Goal: Task Accomplishment & Management: Use online tool/utility

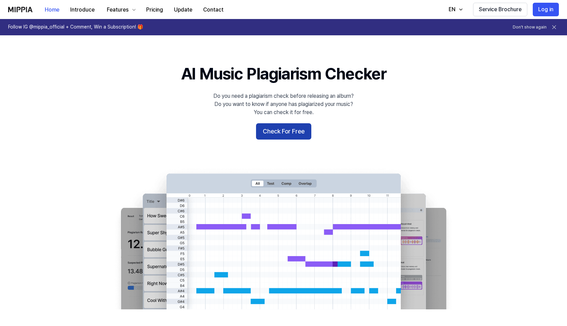
click at [291, 133] on button "Check For Free" at bounding box center [283, 131] width 55 height 16
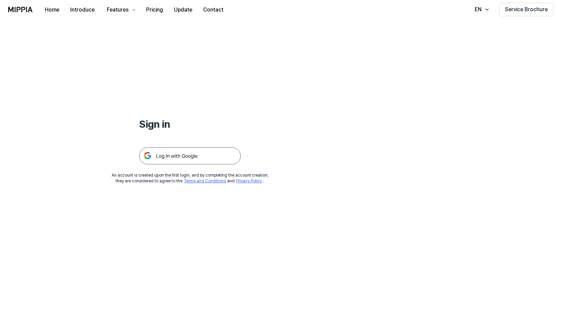
click at [201, 154] on img at bounding box center [190, 155] width 102 height 17
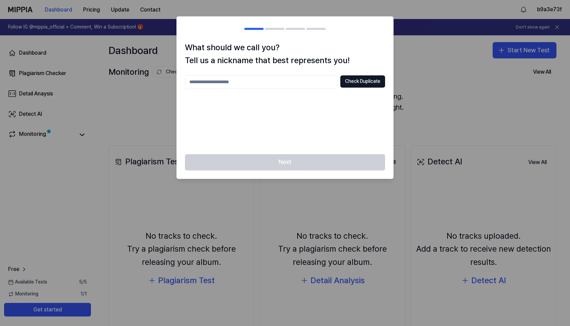
click at [292, 82] on input "text" at bounding box center [261, 82] width 153 height 14
type input "*"
type input "**********"
click at [356, 104] on div "**********" at bounding box center [285, 110] width 200 height 71
click at [357, 84] on button "Check Duplicate" at bounding box center [362, 81] width 45 height 12
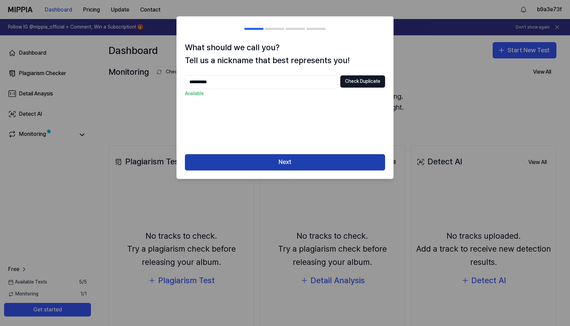
click at [336, 164] on button "Next" at bounding box center [285, 162] width 200 height 16
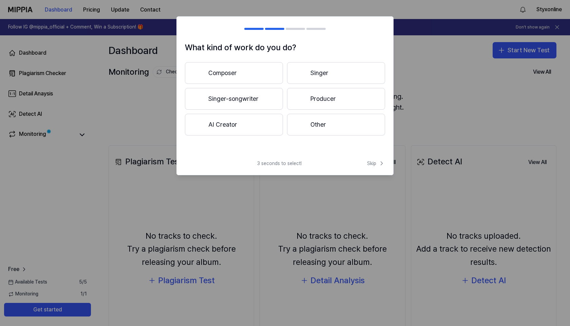
click at [306, 126] on button "Other" at bounding box center [336, 125] width 98 height 22
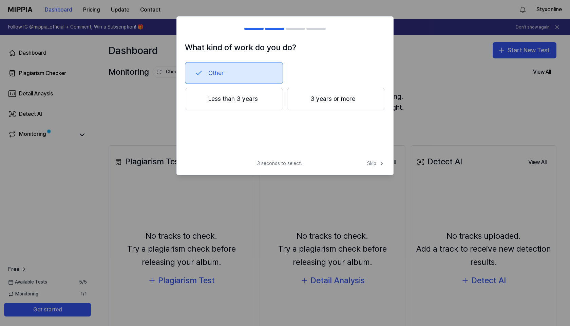
click at [302, 104] on button "3 years or more" at bounding box center [336, 99] width 98 height 22
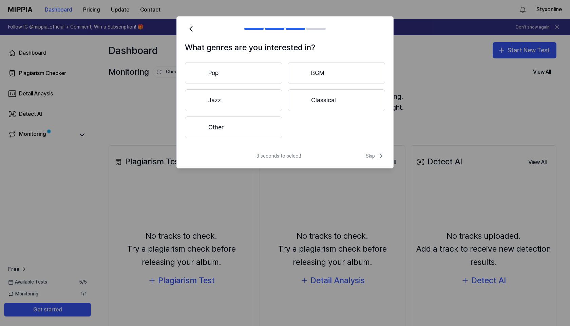
click at [263, 123] on button "Other" at bounding box center [233, 127] width 97 height 22
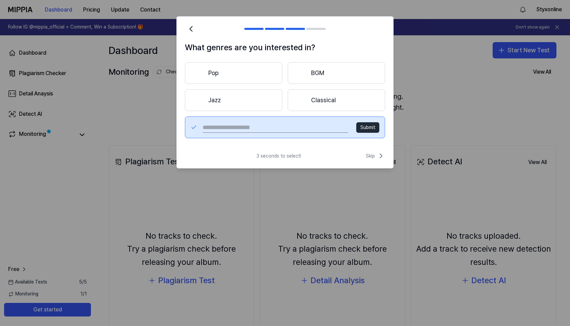
click at [323, 125] on input "text" at bounding box center [274, 127] width 145 height 11
type input "****"
click at [367, 127] on button "Submit" at bounding box center [367, 127] width 23 height 11
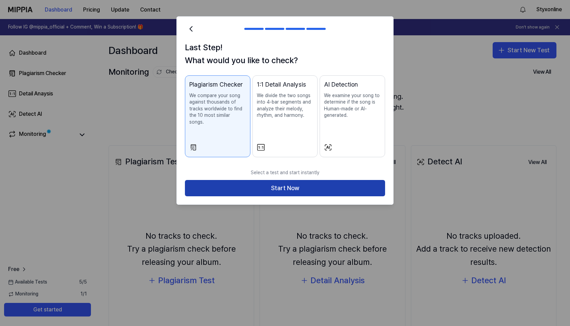
click at [285, 180] on button "Start Now" at bounding box center [285, 188] width 200 height 16
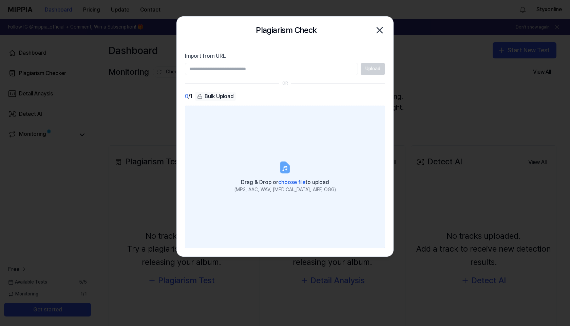
click at [288, 181] on span "choose file" at bounding box center [291, 182] width 27 height 6
click at [0, 0] on input "Drag & Drop or choose file to upload (MP3, AAC, WAV, FLAC, AIFF, OGG)" at bounding box center [0, 0] width 0 height 0
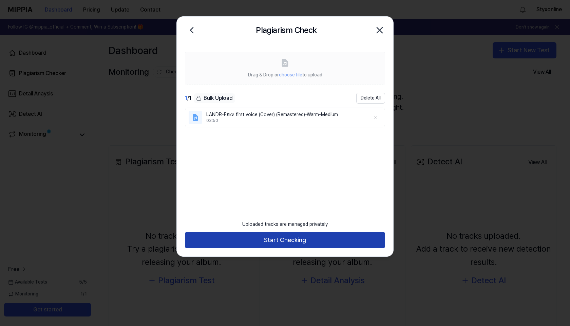
click at [271, 240] on button "Start Checking" at bounding box center [285, 240] width 200 height 16
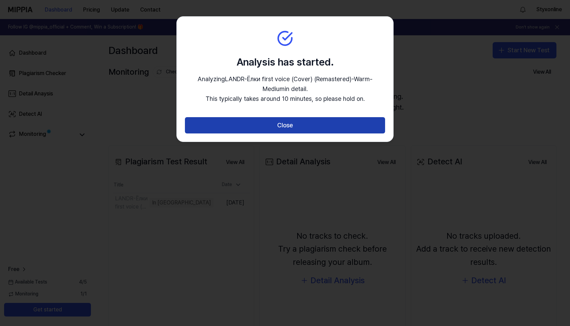
click at [271, 124] on button "Close" at bounding box center [285, 125] width 200 height 16
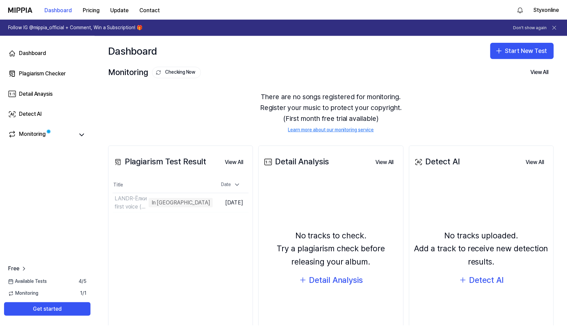
scroll to position [18, 0]
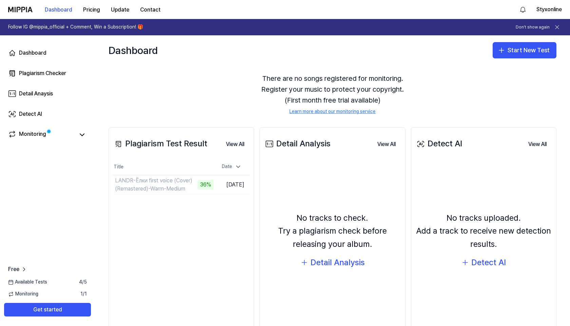
click at [220, 263] on div "Plagiarism Test Result View All Plagiarism Test Result Title Date LANDR-Ёлки fi…" at bounding box center [181, 235] width 145 height 216
click at [189, 187] on td "LANDR-Ёлки first voice (Cover) (Remastered)-Warm-Medium 37% Go to Results" at bounding box center [163, 184] width 101 height 19
click at [180, 184] on button "Go to Results" at bounding box center [195, 184] width 36 height 11
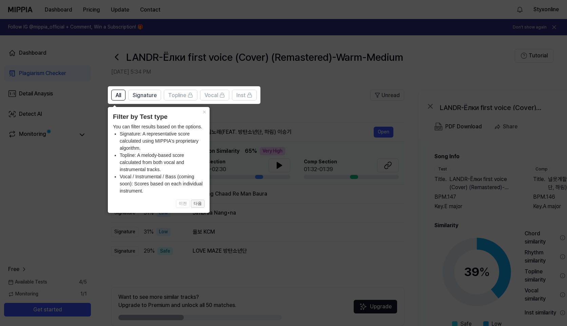
click at [203, 203] on button "다음" at bounding box center [198, 203] width 14 height 8
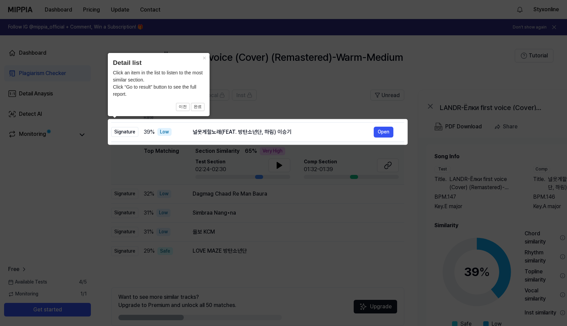
click at [345, 101] on icon at bounding box center [285, 163] width 570 height 326
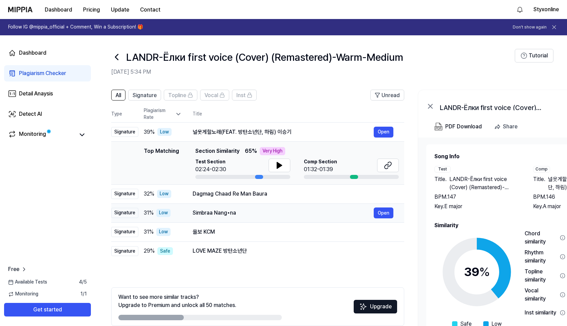
scroll to position [0, 0]
click at [279, 164] on icon at bounding box center [279, 165] width 5 height 6
click at [385, 166] on icon at bounding box center [387, 166] width 4 height 4
click at [32, 113] on div "Detect AI" at bounding box center [30, 114] width 23 height 8
click at [30, 116] on div "Detect AI" at bounding box center [30, 114] width 23 height 8
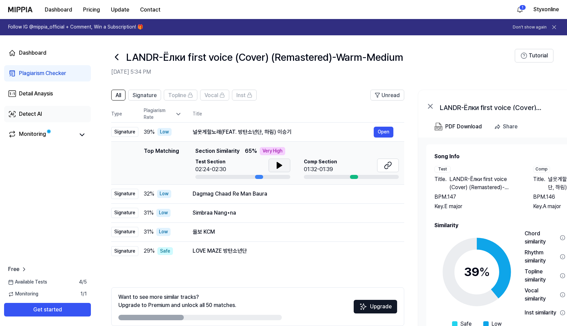
click at [42, 114] on link "Detect AI" at bounding box center [47, 114] width 87 height 16
click at [377, 309] on button "Upgrade" at bounding box center [375, 306] width 43 height 14
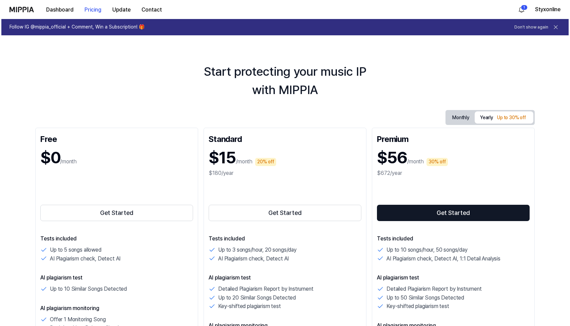
scroll to position [0, 0]
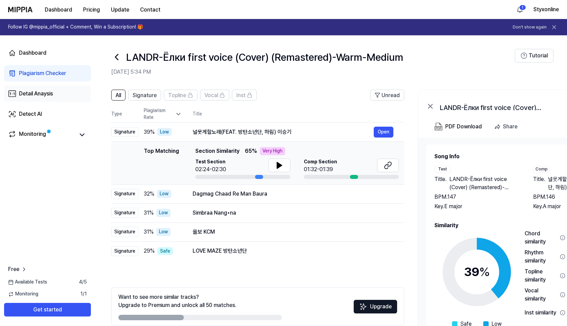
click at [26, 94] on div "Detail Anaysis" at bounding box center [36, 94] width 34 height 8
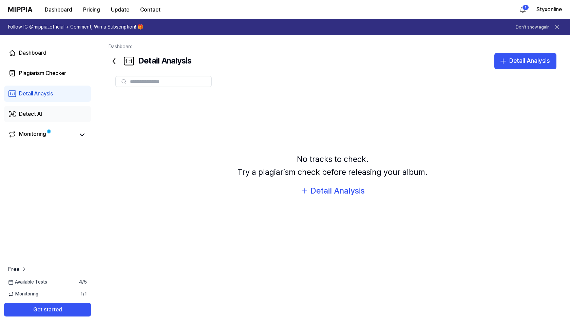
click at [34, 114] on div "Detect AI" at bounding box center [30, 114] width 23 height 8
click at [35, 114] on div "Detect AI" at bounding box center [30, 114] width 23 height 8
click at [34, 53] on div "Dashboard" at bounding box center [32, 53] width 27 height 8
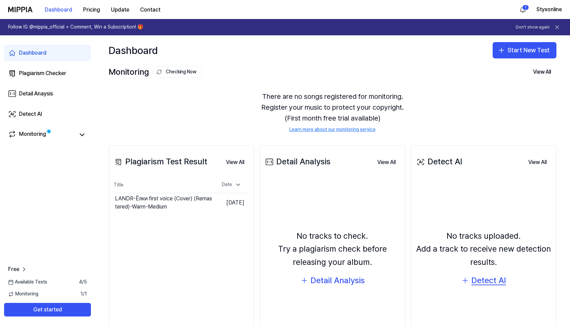
click at [477, 279] on div "Detect AI" at bounding box center [488, 280] width 35 height 13
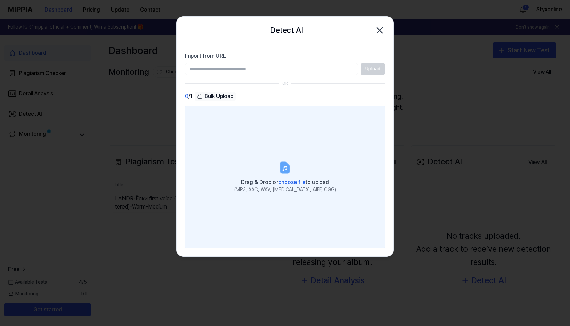
click at [290, 181] on span "choose file" at bounding box center [291, 182] width 27 height 6
click at [0, 0] on input "Drag & Drop or choose file to upload (MP3, AAC, WAV, FLAC, AIFF, OGG)" at bounding box center [0, 0] width 0 height 0
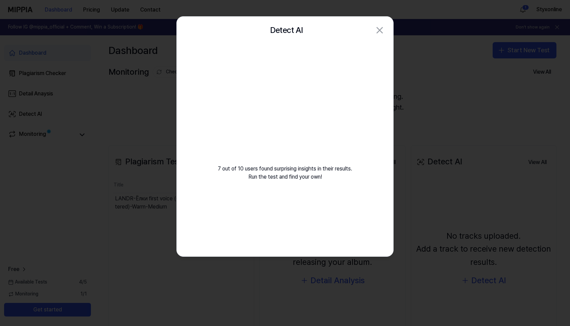
click at [314, 139] on video at bounding box center [285, 109] width 98 height 98
click at [302, 180] on div "7 out of 10 users found surprising insights in their results. Run the test and …" at bounding box center [285, 120] width 216 height 153
click at [297, 155] on video at bounding box center [285, 109] width 98 height 98
click at [343, 94] on div "7 out of 10 users found surprising insights in their results. Run the test and …" at bounding box center [285, 120] width 216 height 153
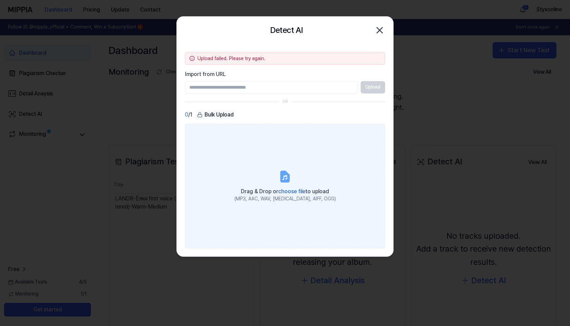
click at [284, 192] on span "choose file" at bounding box center [291, 191] width 27 height 6
click at [0, 0] on input "Drag & Drop or choose file to upload (MP3, AAC, WAV, FLAC, AIFF, OGG)" at bounding box center [0, 0] width 0 height 0
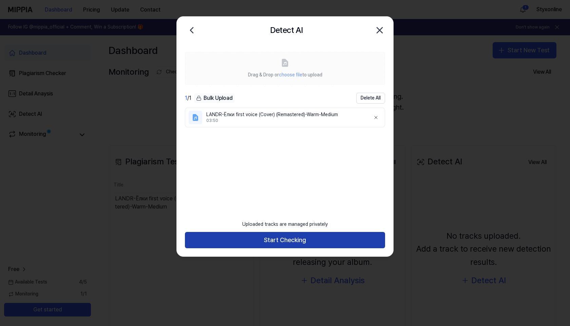
click at [327, 237] on button "Start Checking" at bounding box center [285, 240] width 200 height 16
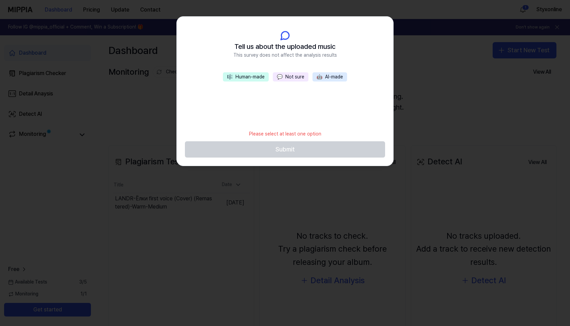
click at [285, 76] on button "💬 Not sure" at bounding box center [291, 76] width 36 height 9
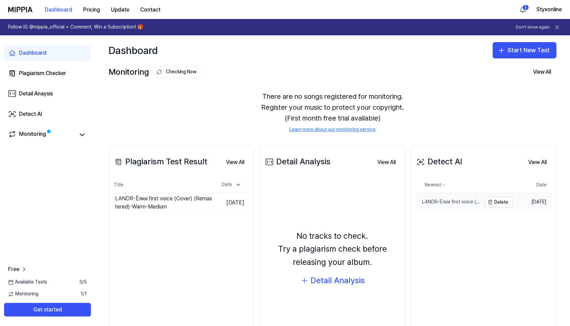
click at [468, 202] on div "LANDR-Ёлки first voice (Cover) (Remastered)-Warm-Medium" at bounding box center [448, 201] width 66 height 7
click at [531, 193] on td "Oct 9, 2025" at bounding box center [531, 202] width 39 height 18
